Goal: Contribute content: Contribute content

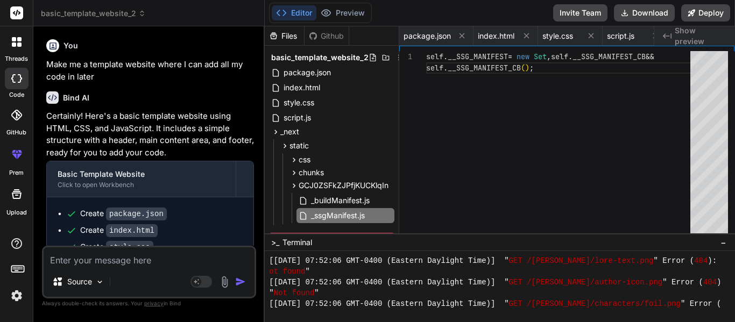
scroll to position [10655, 0]
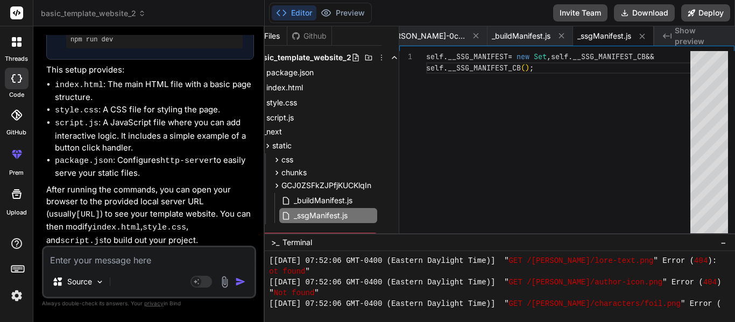
click at [17, 44] on icon at bounding box center [19, 44] width 4 height 4
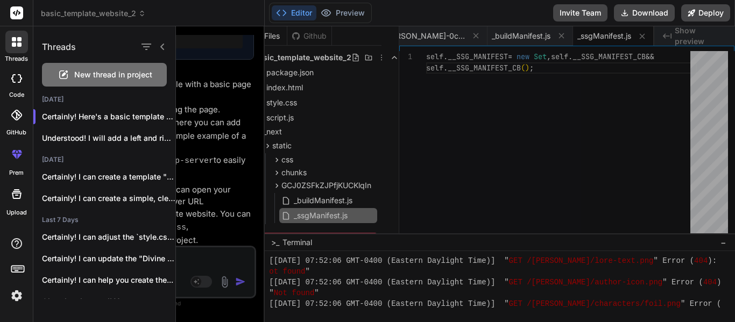
click at [56, 67] on div "New thread in project" at bounding box center [104, 75] width 125 height 24
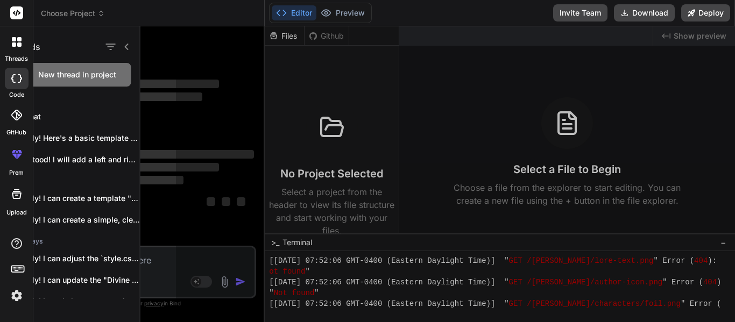
scroll to position [10618, 0]
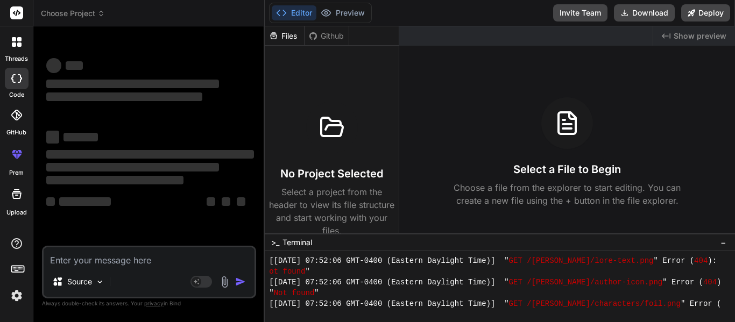
type textarea "x"
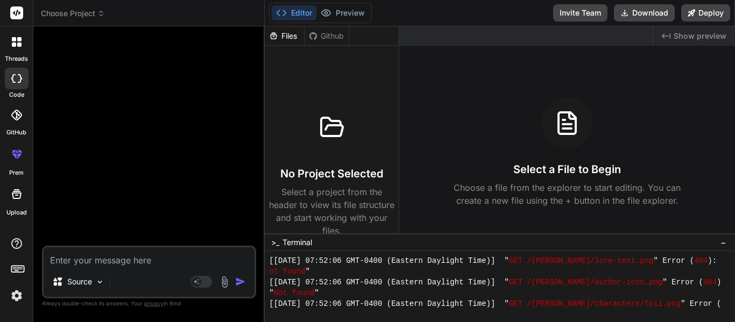
click at [112, 260] on textarea at bounding box center [149, 256] width 211 height 19
type textarea "C"
type textarea "x"
type textarea "Cr"
type textarea "x"
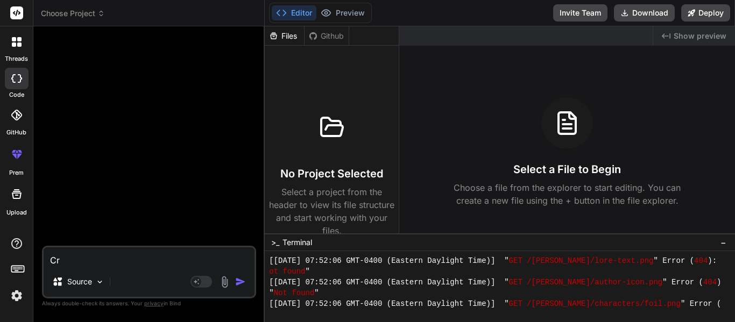
type textarea "Cre"
type textarea "x"
type textarea "Crea"
type textarea "x"
type textarea "Creat"
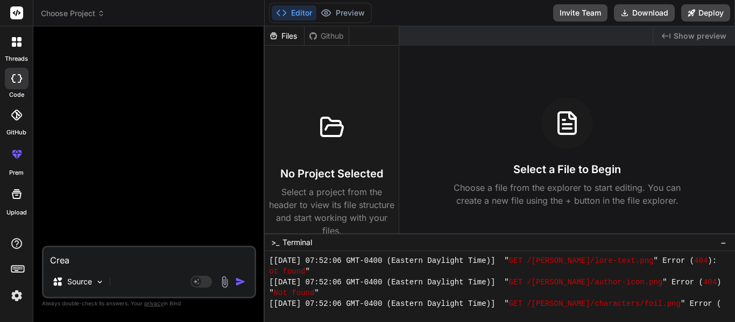
type textarea "x"
type textarea "Create"
type textarea "x"
type textarea "Create"
type textarea "x"
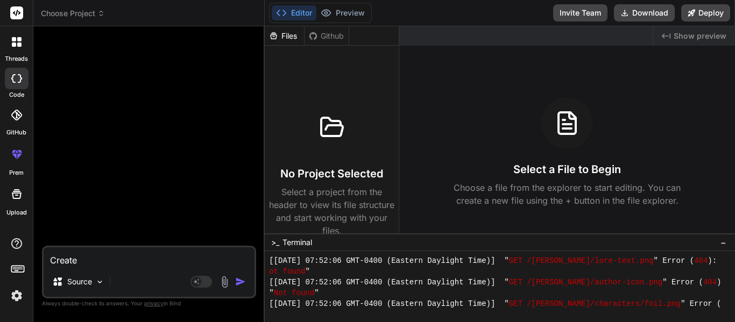
type textarea "Create m"
type textarea "x"
type textarea "Create me"
type textarea "x"
type textarea "Create me"
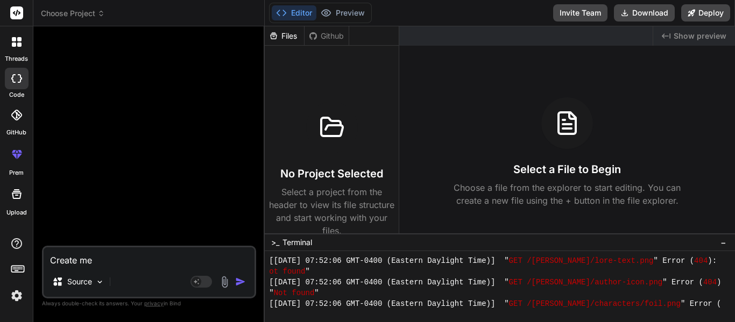
type textarea "x"
type textarea "Create me a"
type textarea "x"
type textarea "Create me a"
type textarea "x"
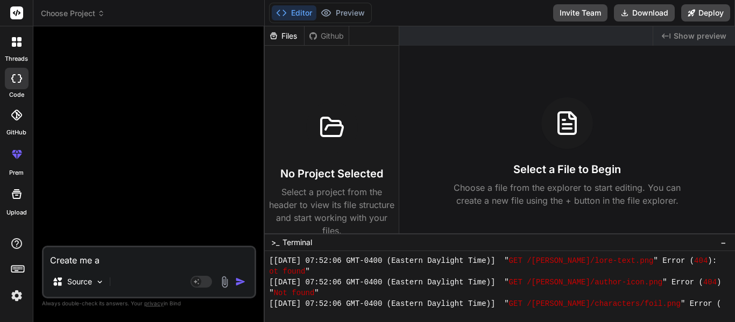
type textarea "Create me a r"
type textarea "x"
type textarea "Create me a ru"
type textarea "x"
type textarea "Create me a rub"
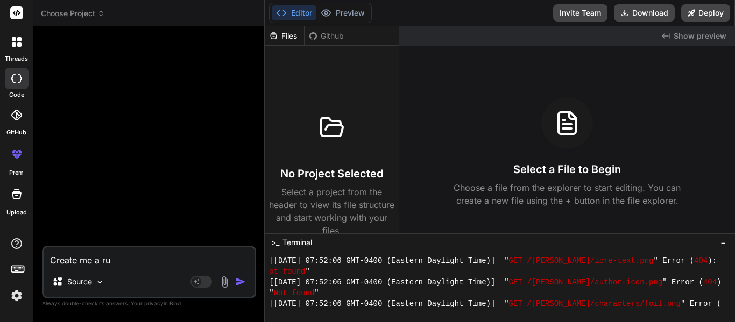
type textarea "x"
type textarea "Create me a rubi"
type textarea "x"
type textarea "Create me a rubix"
type textarea "x"
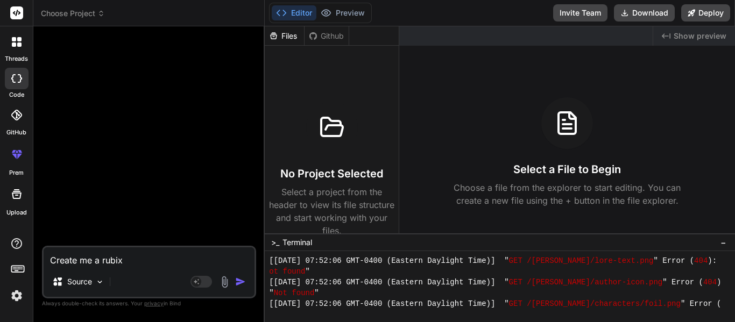
type textarea "Create me a rubix"
type textarea "x"
type textarea "Create me a rubix c"
type textarea "x"
type textarea "Create me a rubix cu"
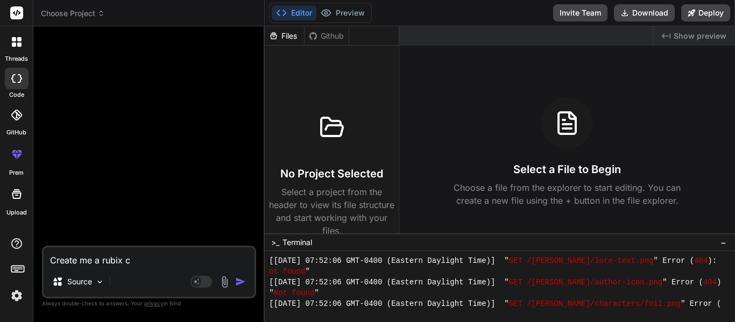
type textarea "x"
type textarea "Create me a rubix cub"
type textarea "x"
type textarea "Create me a rubix cube"
type textarea "x"
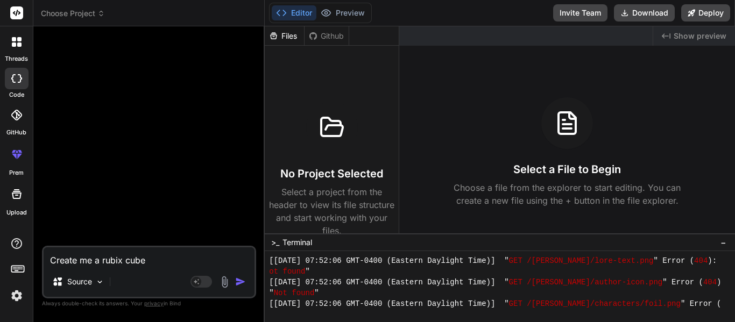
type textarea "Create me a rubix cube"
type textarea "x"
type textarea "Create me a rubix cube c"
type textarea "x"
type textarea "Create me a rubix cube"
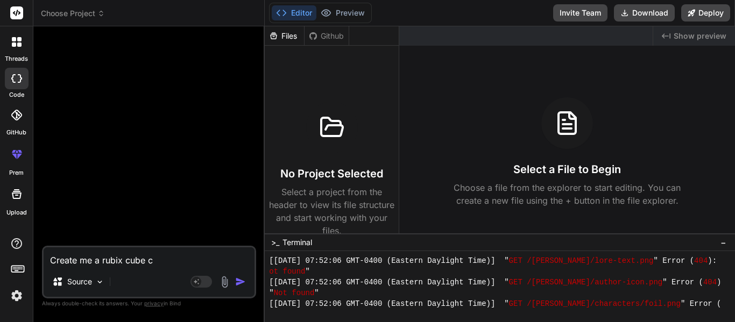
type textarea "x"
type textarea "Create me a rubix cube s"
type textarea "x"
type textarea "Create me a rubix cube so"
type textarea "x"
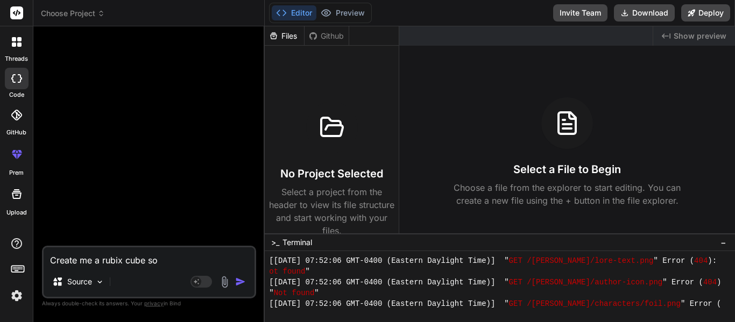
type textarea "Create me a rubix cube sol"
type textarea "x"
type textarea "Create me a rubix cube solv"
type textarea "x"
type textarea "Create me a rubix cube solve"
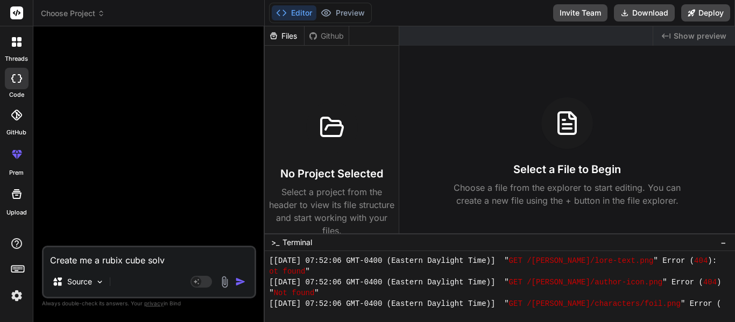
type textarea "x"
type textarea "Create me a rubix cube solver"
type textarea "x"
type textarea "Create me a rubix cube solver,"
type textarea "x"
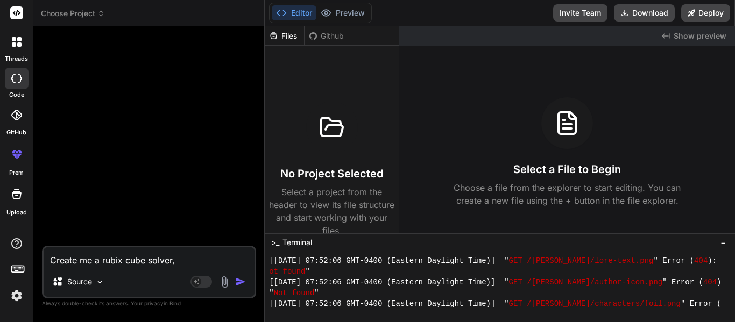
type textarea "Create me a rubix cube solver,"
type textarea "x"
type textarea "Create me a rubix cube solver, w"
type textarea "x"
type textarea "Create me a rubix cube solver, wh"
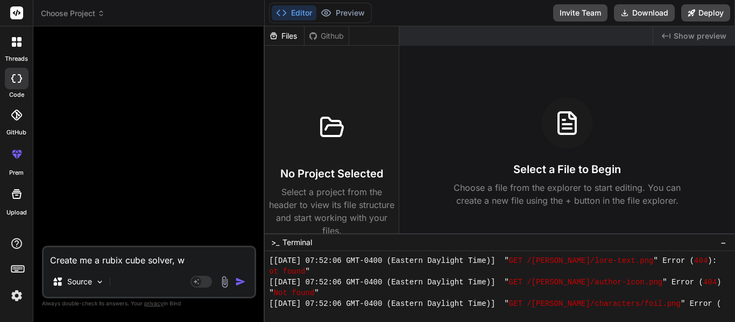
type textarea "x"
type textarea "Create me a rubix cube solver, whi"
type textarea "x"
type textarea "Create me a rubix cube solver, whic"
type textarea "x"
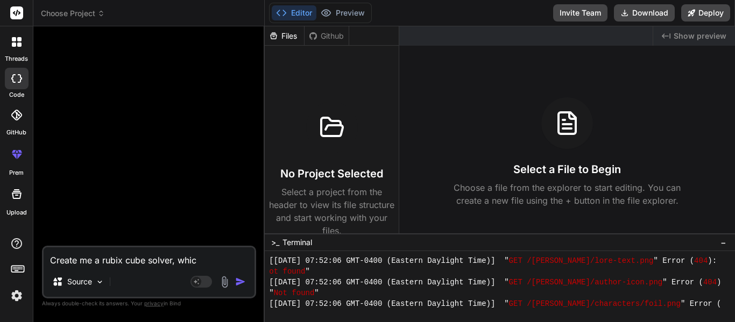
type textarea "Create me a rubix cube solver, which"
type textarea "x"
type textarea "Create me a rubix cube solver, which"
type textarea "x"
type textarea "Create me a rubix cube solver, which i"
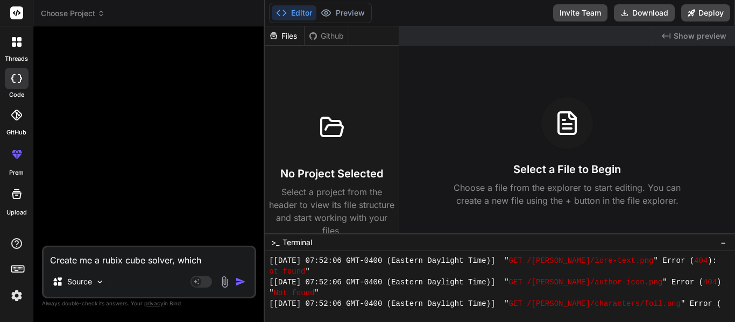
type textarea "x"
type textarea "Create me a rubix cube solver, which I"
type textarea "x"
type textarea "Create me a rubix cube solver, which I c"
type textarea "x"
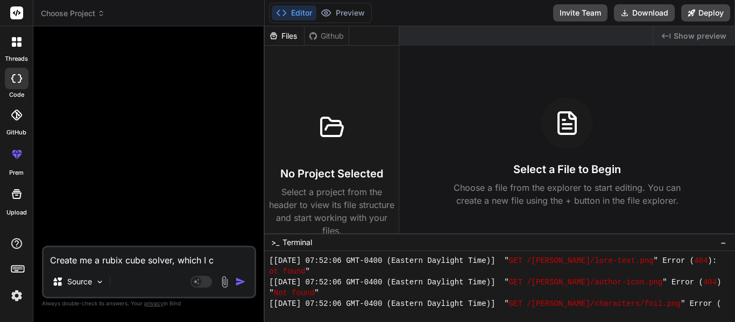
type textarea "Create me a rubix cube solver, which I cn"
type textarea "x"
type textarea "Create me a rubix cube solver, which I c"
type textarea "x"
type textarea "Create me a rubix cube solver, which I ca"
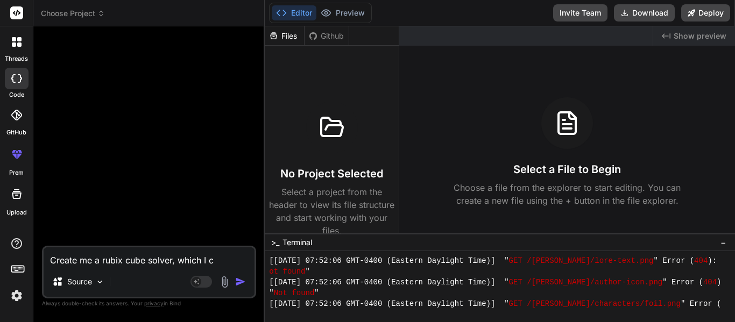
type textarea "x"
type textarea "Create me a rubix cube solver, which I can"
type textarea "x"
type textarea "Create me a rubix cube solver, which I can"
type textarea "x"
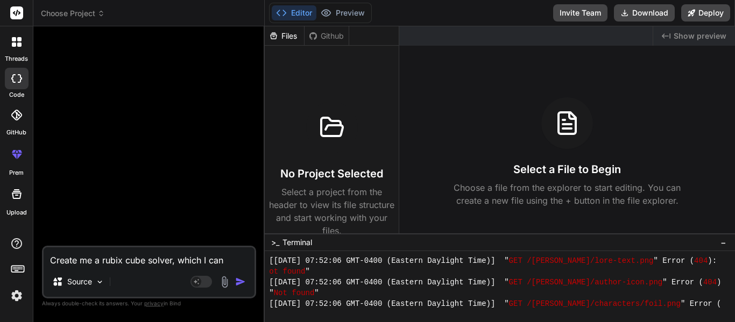
type textarea "Create me a rubix cube solver, which I can p"
type textarea "x"
type textarea "Create me a rubix cube solver, which I can pu"
type textarea "x"
type textarea "Create me a rubix cube solver, which I can put"
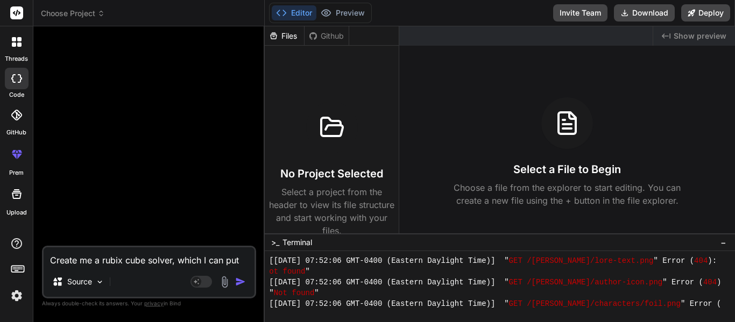
type textarea "x"
type textarea "Create me a rubix cube solver, which I can put"
type textarea "x"
type textarea "Create me a rubix cube solver, which I can put i"
type textarea "x"
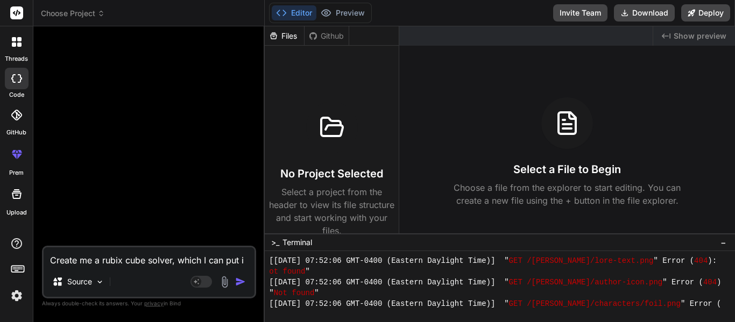
type textarea "Create me a rubix cube solver, which I can put in"
type textarea "x"
type textarea "Create me a rubix cube solver, which I can put in"
type textarea "x"
type textarea "Create me a rubix cube solver, which I can put in c"
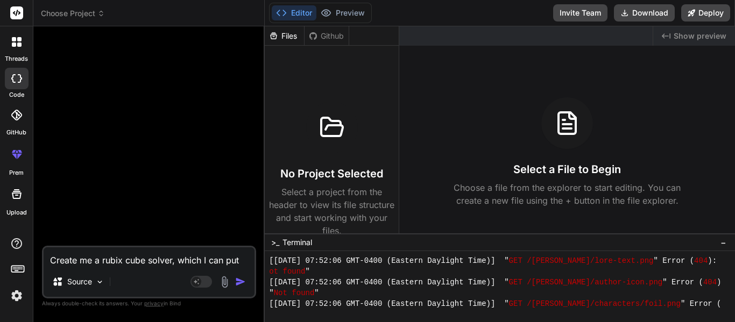
type textarea "x"
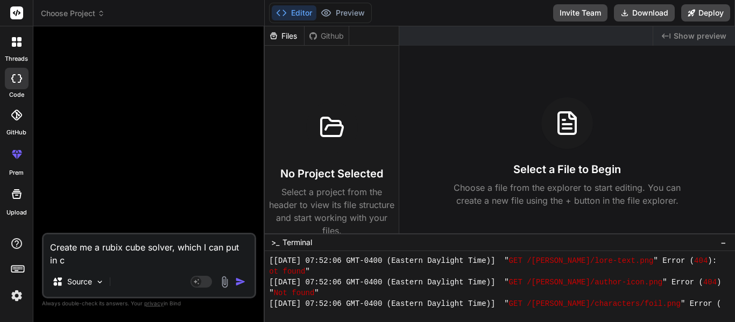
type textarea "Create me a rubix cube solver, which I can put in co"
type textarea "x"
type textarea "Create me a rubix cube solver, which I can put in col"
type textarea "x"
type textarea "Create me a rubix cube solver, which I can put in colo"
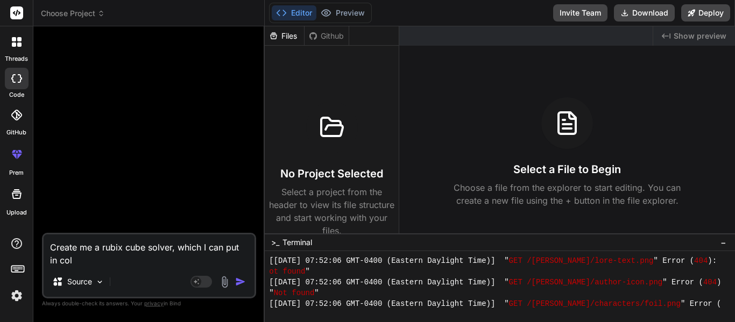
type textarea "x"
type textarea "Create me a rubix cube solver, which I can put in color"
type textarea "x"
type textarea "Create me a rubix cube solver, which I can put in colors"
type textarea "x"
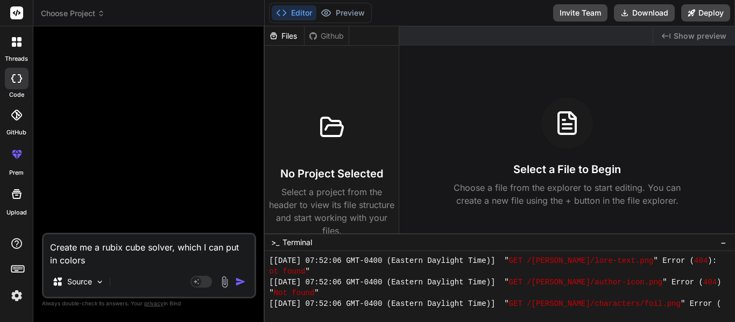
type textarea "Create me a rubix cube solver, which I can put in colors,"
type textarea "x"
type textarea "Create me a rubix cube solver, which I can put in colors,"
type textarea "x"
type textarea "Create me a rubix cube solver, which I can put in colors, a"
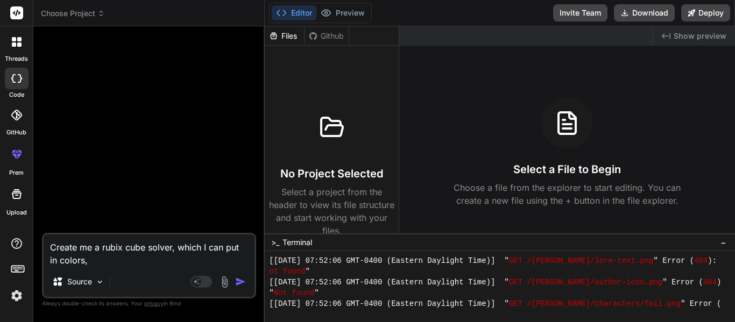
type textarea "x"
type textarea "Create me a rubix cube solver, which I can put in colors, an"
type textarea "x"
type textarea "Create me a rubix cube solver, which I can put in colors, and"
type textarea "x"
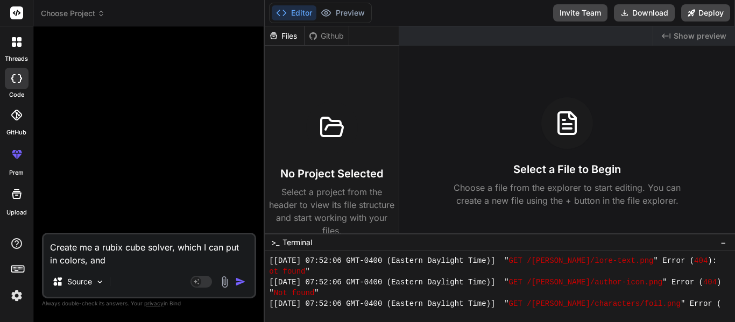
type textarea "Create me a rubix cube solver, which I can put in colors, and"
type textarea "x"
type textarea "Create me a rubix cube solver, which I can put in colors, and i"
type textarea "x"
type textarea "Create me a rubix cube solver, which I can put in colors, and it"
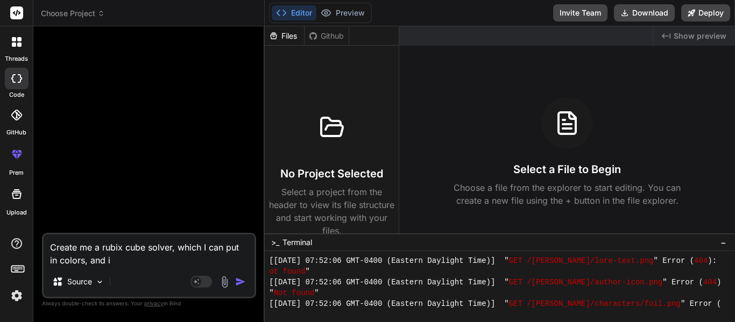
type textarea "x"
type textarea "Create me a rubix cube solver, which I can put in colors, and it"
type textarea "x"
type textarea "Create me a rubix cube solver, which I can put in colors, and it w"
type textarea "x"
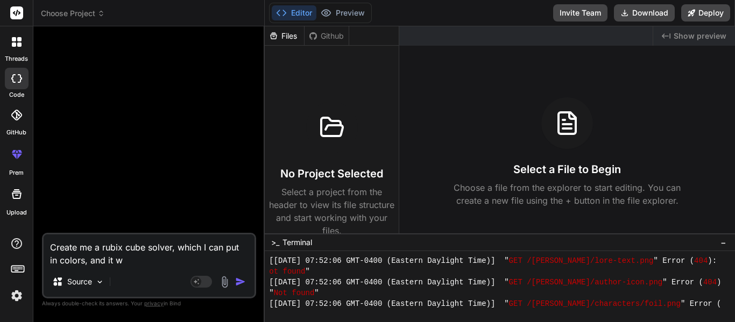
type textarea "Create me a rubix cube solver, which I can put in colors, and it wi"
type textarea "x"
type textarea "Create me a rubix cube solver, which I can put in colors, and it wil"
type textarea "x"
type textarea "Create me a rubix cube solver, which I can put in colors, and it will"
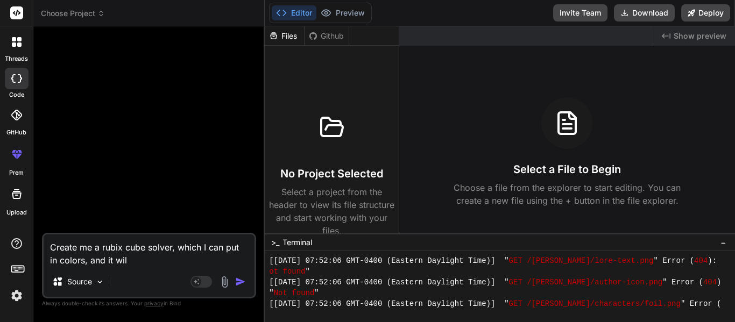
type textarea "x"
type textarea "Create me a rubix cube solver, which I can put in colors, and it will"
type textarea "x"
type textarea "Create me a rubix cube solver, which I can put in colors, and it will s"
type textarea "x"
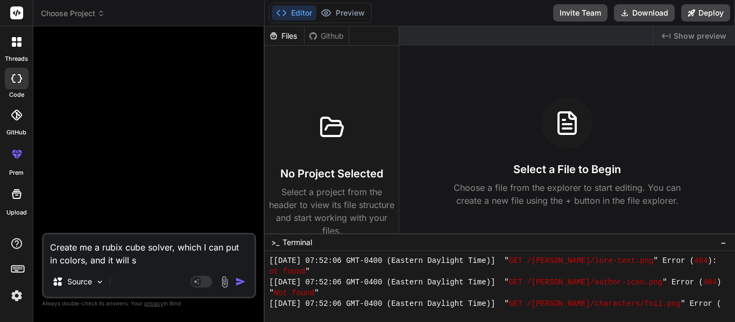
type textarea "Create me a rubix cube solver, which I can put in colors, and it will sh"
type textarea "x"
type textarea "Create me a rubix cube solver, which I can put in colors, and it will sho"
type textarea "x"
type textarea "Create me a rubix cube solver, which I can put in colors, and it will show"
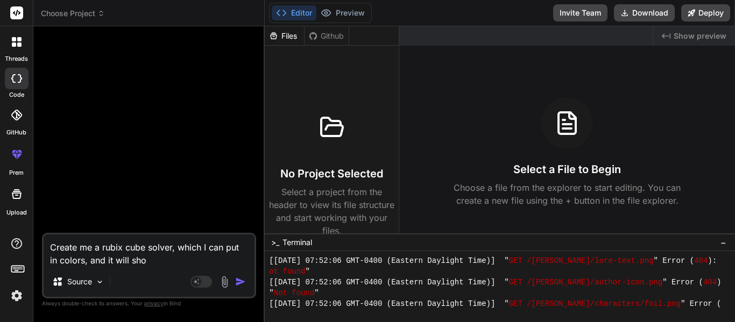
type textarea "x"
type textarea "Create me a rubix cube solver, which I can put in colors, and it will show"
type textarea "x"
type textarea "Create me a rubix cube solver, which I can put in colors, and it will show m"
type textarea "x"
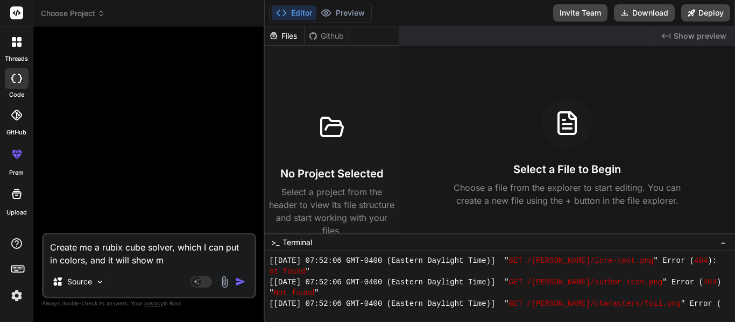
type textarea "Create me a rubix cube solver, which I can put in colors, and it will show me"
type textarea "x"
type textarea "Create me a rubix cube solver, which I can put in colors, and it will show me"
type textarea "x"
type textarea "Create me a rubix cube solver, which I can put in colors, and it will show me t"
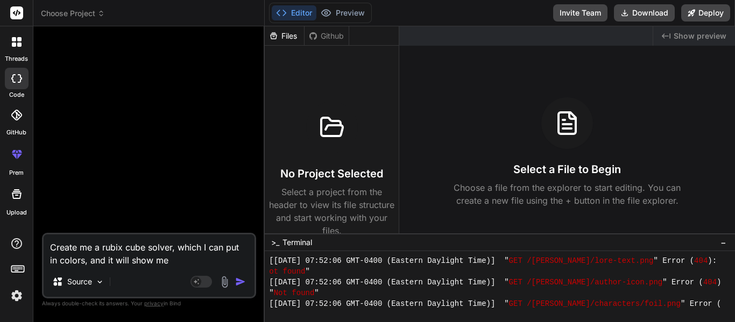
type textarea "x"
type textarea "Create me a rubix cube solver, which I can put in colors, and it will show me th"
type textarea "x"
type textarea "Create me a rubix cube solver, which I can put in colors, and it will show me t…"
type textarea "x"
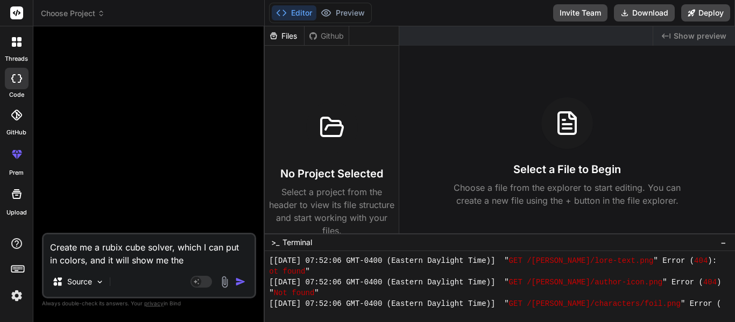
type textarea "Create me a rubix cube solver, which I can put in colors, and it will show me t…"
type textarea "x"
type textarea "Create me a rubix cube solver, which I can put in colors, and it will show me t…"
type textarea "x"
type textarea "Create me a rubix cube solver, which I can put in colors, and it will show me t…"
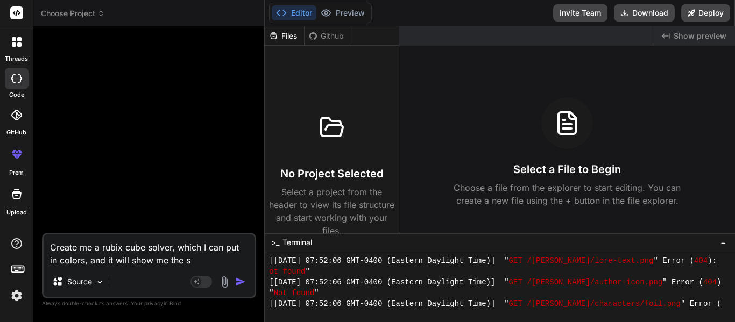
type textarea "x"
type textarea "Create me a rubix cube solver, which I can put in colors, and it will show me t…"
type textarea "x"
type textarea "Create me a rubix cube solver, which I can put in colors, and it will show me t…"
type textarea "x"
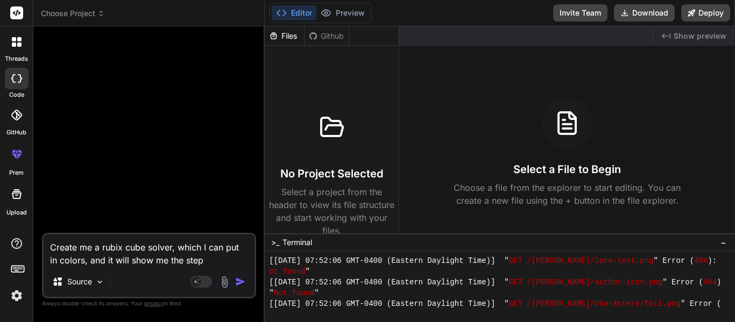
type textarea "Create me a rubix cube solver, which I can put in colors, and it will show me t…"
type textarea "x"
type textarea "Create me a rubix cube solver, which I can put in colors, and it will show me t…"
type textarea "x"
type textarea "Create me a rubix cube solver, which I can put in colors, and it will show me t…"
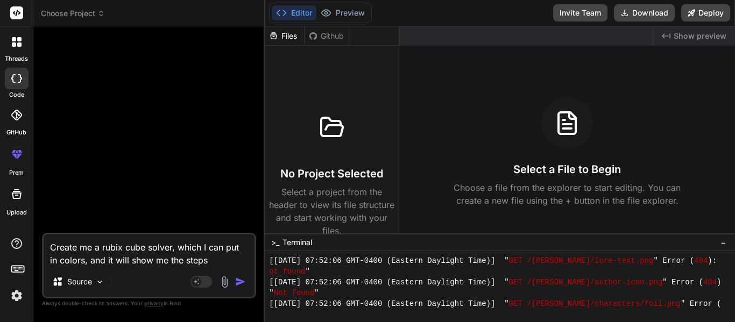
type textarea "x"
type textarea "Create me a rubix cube solver, which I can put in colors, and it will show me t…"
type textarea "x"
type textarea "Create me a rubix cube solver, which I can put in colors, and it will show me t…"
type textarea "x"
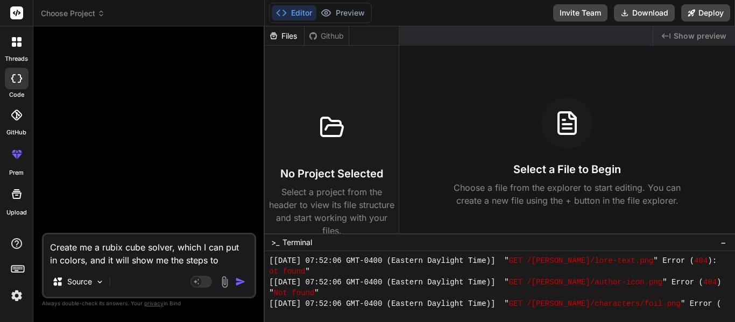
type textarea "Create me a rubix cube solver, which I can put in colors, and it will show me t…"
type textarea "x"
type textarea "Create me a rubix cube solver, which I can put in colors, and it will show me t…"
type textarea "x"
type textarea "Create me a rubix cube solver, which I can put in colors, and it will show me t…"
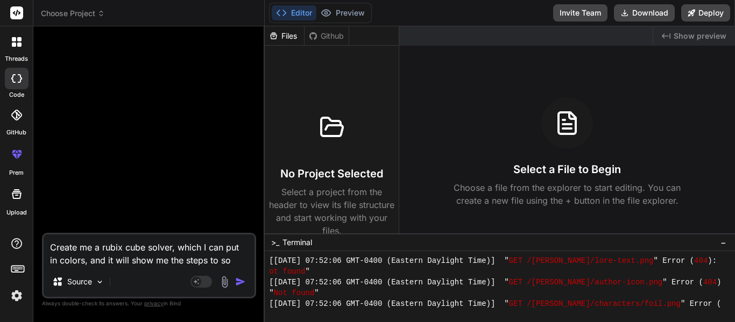
type textarea "x"
type textarea "Create me a rubix cube solver, which I can put in colors, and it will show me t…"
type textarea "x"
type textarea "Create me a rubix cube solver, which I can put in colors, and it will show me t…"
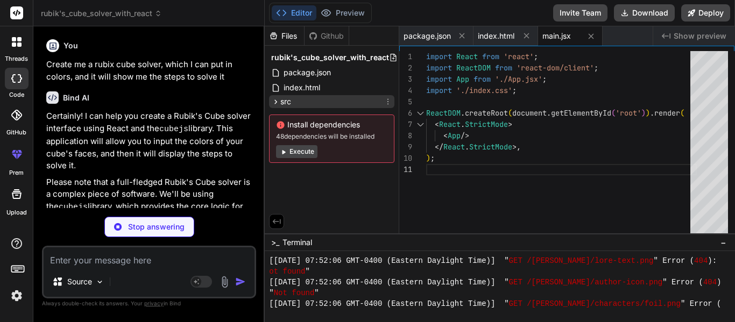
click at [331, 101] on div "src" at bounding box center [331, 101] width 125 height 13
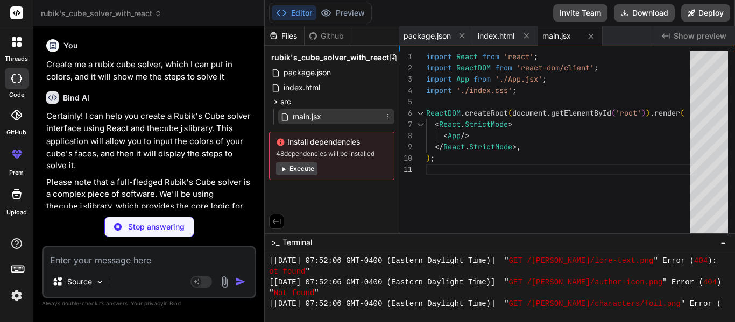
click at [316, 111] on span "main.jsx" at bounding box center [307, 116] width 31 height 13
click at [328, 16] on icon at bounding box center [326, 13] width 11 height 11
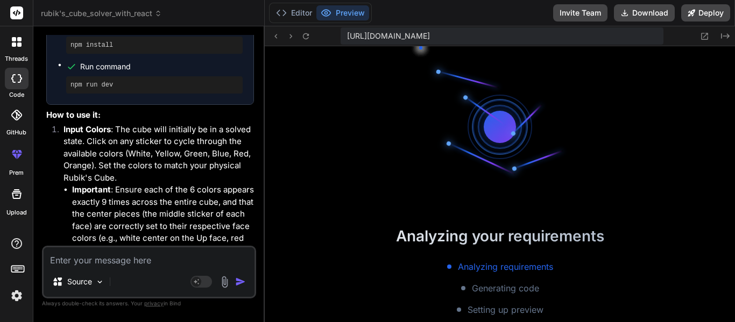
scroll to position [10263, 0]
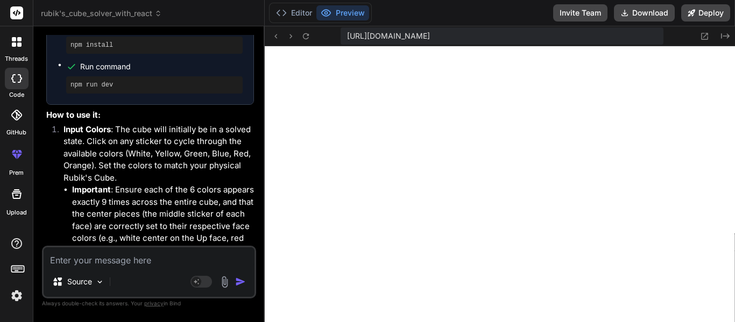
click at [125, 261] on textarea at bounding box center [149, 256] width 211 height 19
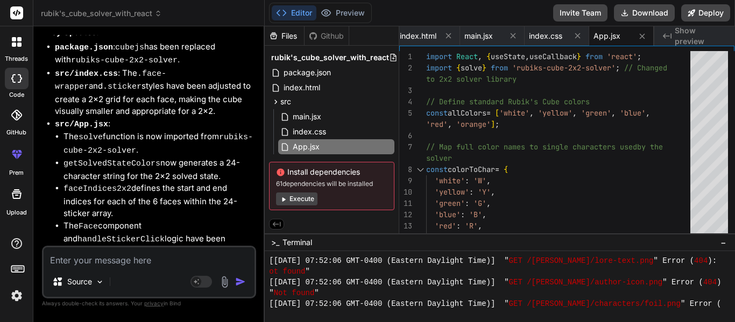
scroll to position [1586, 0]
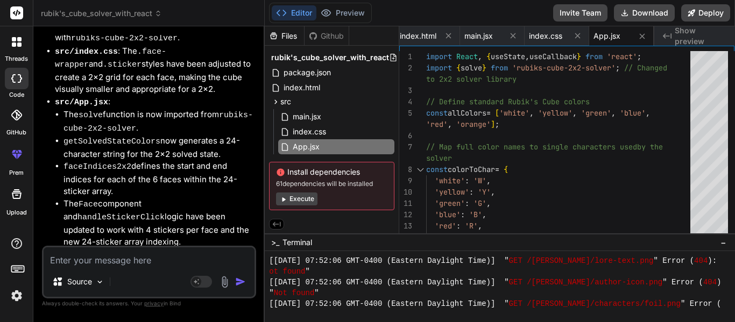
click at [317, 322] on div at bounding box center [500, 286] width 470 height 71
click at [694, 33] on span "Show preview" at bounding box center [701, 36] width 52 height 22
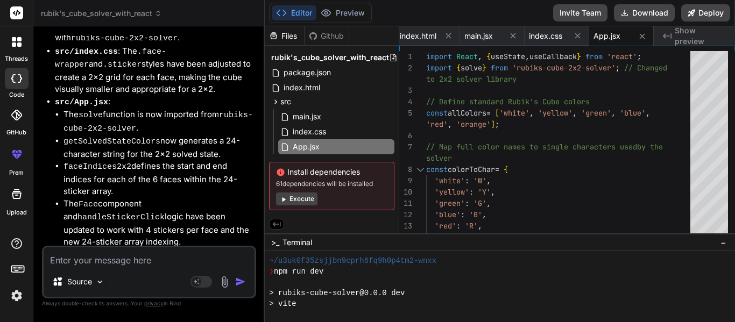
scroll to position [10758, 0]
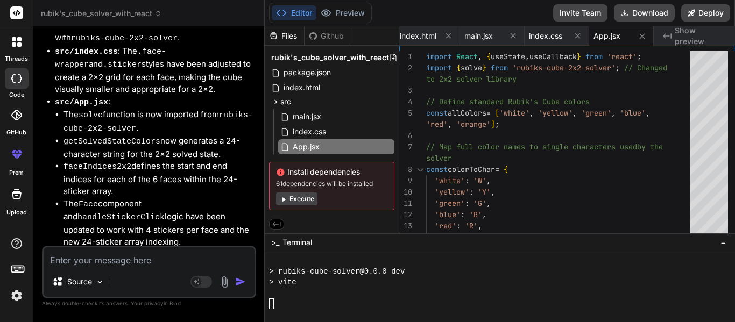
click at [153, 258] on textarea at bounding box center [149, 256] width 211 height 19
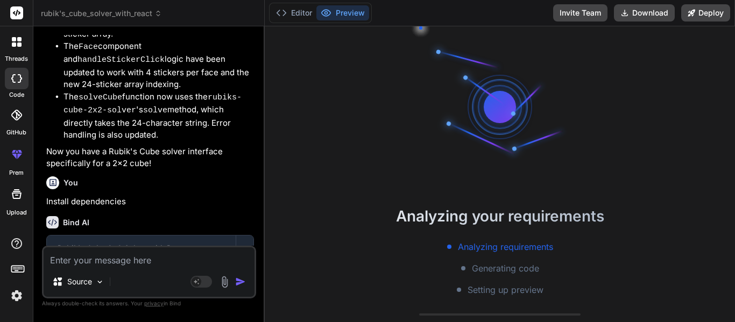
scroll to position [1828, 0]
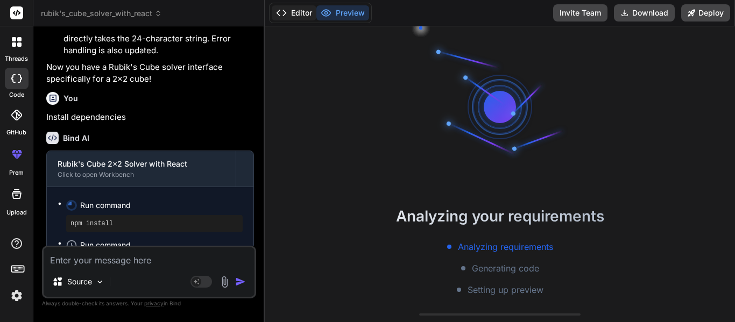
click at [308, 9] on button "Editor" at bounding box center [294, 12] width 45 height 15
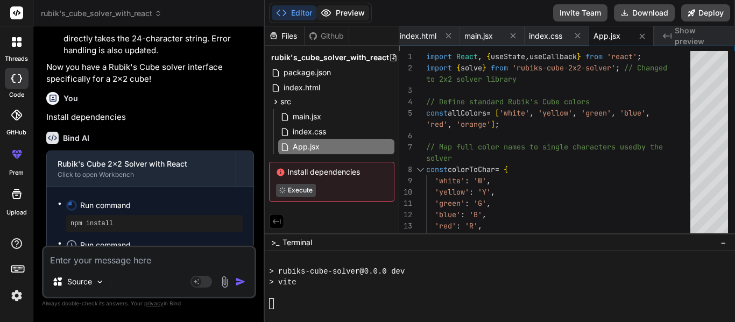
click at [335, 10] on button "Preview" at bounding box center [342, 12] width 53 height 15
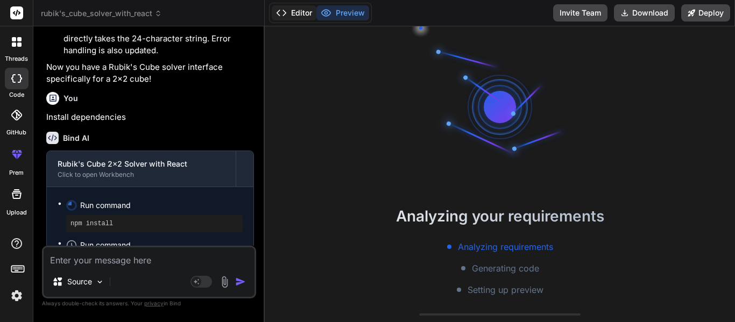
click at [295, 9] on button "Editor" at bounding box center [294, 12] width 45 height 15
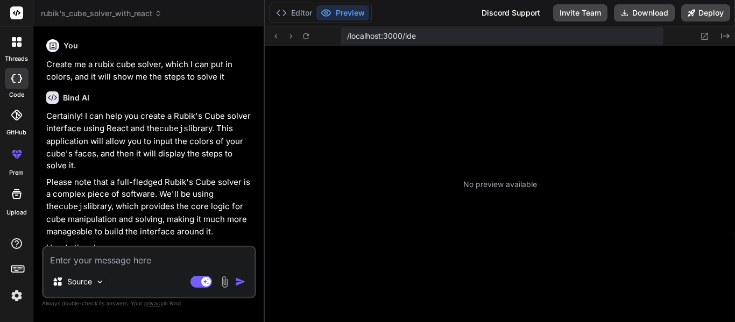
type textarea "x"
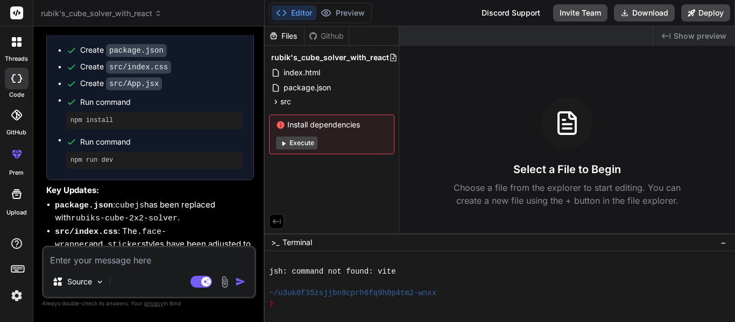
scroll to position [1828, 0]
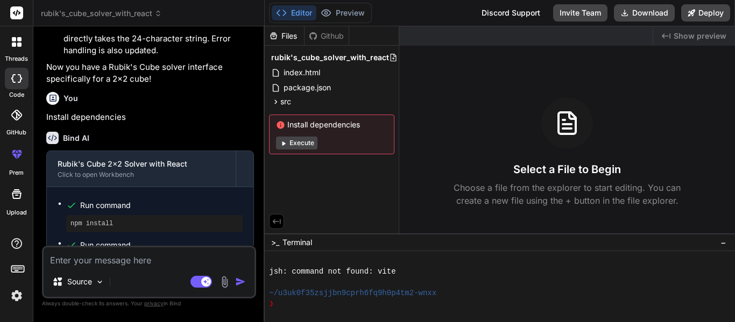
click at [713, 36] on span "Show preview" at bounding box center [699, 36] width 53 height 11
click at [288, 306] on div "❯" at bounding box center [495, 304] width 452 height 11
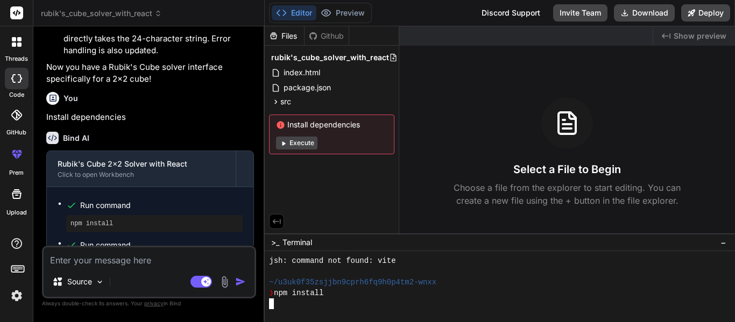
scroll to position [258, 0]
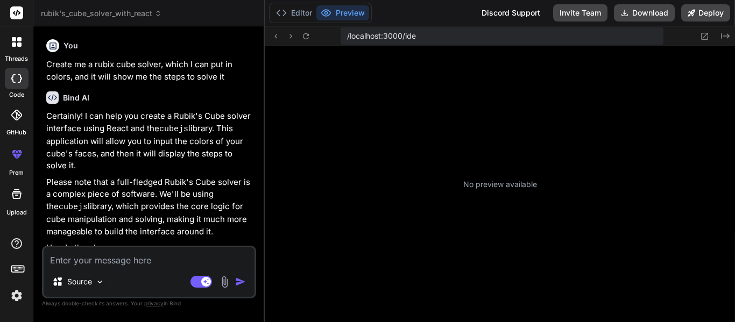
type textarea "x"
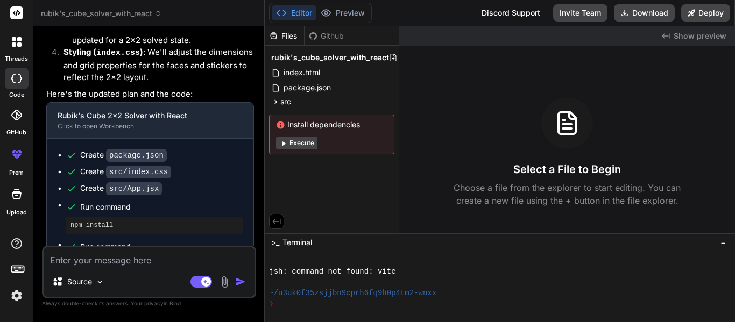
scroll to position [1405, 0]
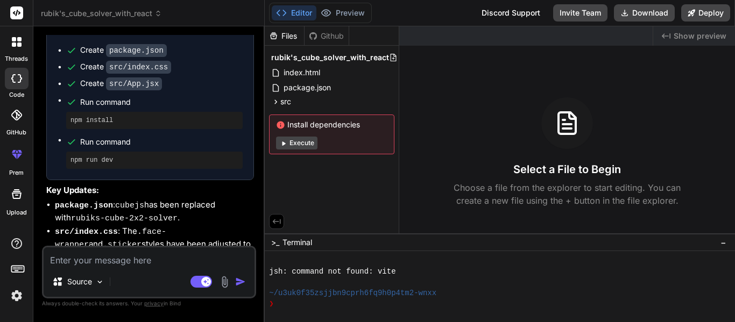
click at [695, 37] on span "Show preview" at bounding box center [699, 36] width 53 height 11
click at [338, 307] on div "❯" at bounding box center [495, 304] width 452 height 11
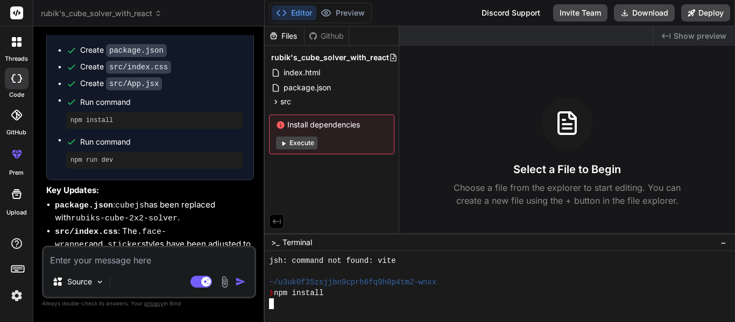
scroll to position [258, 0]
